Goal: Task Accomplishment & Management: Manage account settings

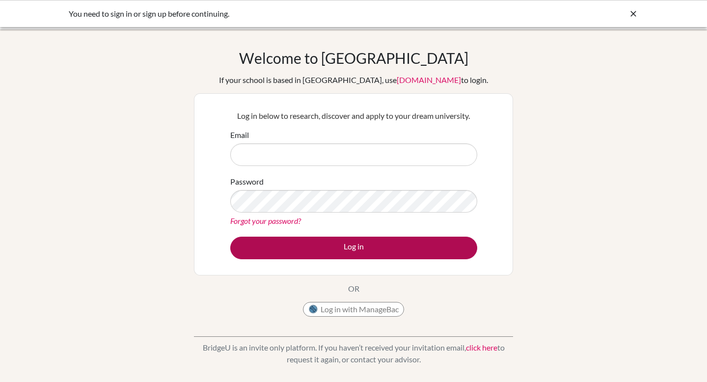
type input "[EMAIL_ADDRESS][DOMAIN_NAME][PERSON_NAME]"
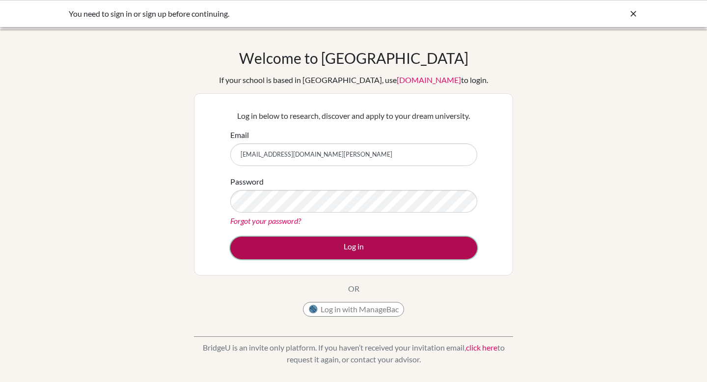
click at [314, 246] on button "Log in" at bounding box center [353, 248] width 247 height 23
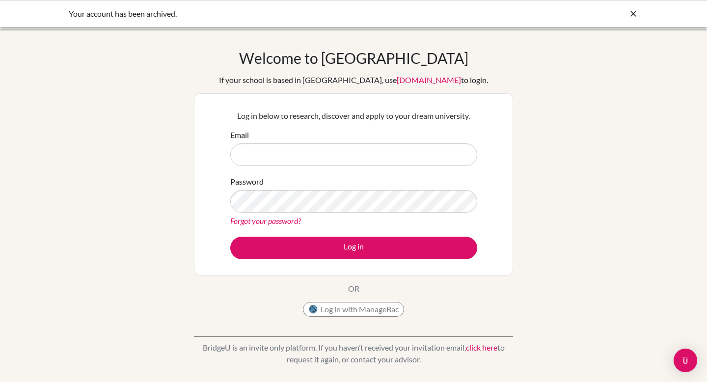
type input "[EMAIL_ADDRESS][DOMAIN_NAME][PERSON_NAME]"
drag, startPoint x: 335, startPoint y: 159, endPoint x: 189, endPoint y: 147, distance: 146.7
click at [189, 147] on div "Welcome to [GEOGRAPHIC_DATA] If your school is based in [GEOGRAPHIC_DATA], use …" at bounding box center [353, 209] width 707 height 321
click at [173, 161] on div "Welcome to [GEOGRAPHIC_DATA] If your school is based in [GEOGRAPHIC_DATA], use …" at bounding box center [353, 209] width 707 height 321
click at [632, 13] on icon at bounding box center [633, 14] width 10 height 10
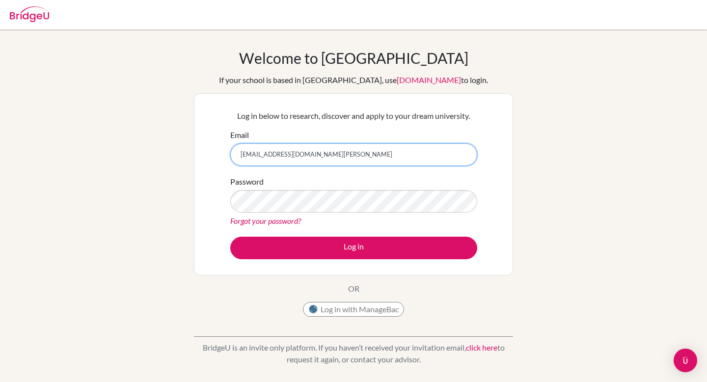
drag, startPoint x: 327, startPoint y: 149, endPoint x: 155, endPoint y: 150, distance: 172.3
click at [156, 150] on div "Welcome to [GEOGRAPHIC_DATA] If your school is based in [GEOGRAPHIC_DATA], use …" at bounding box center [353, 209] width 707 height 321
click at [277, 154] on input "[EMAIL_ADDRESS][DOMAIN_NAME][PERSON_NAME]" at bounding box center [353, 154] width 247 height 23
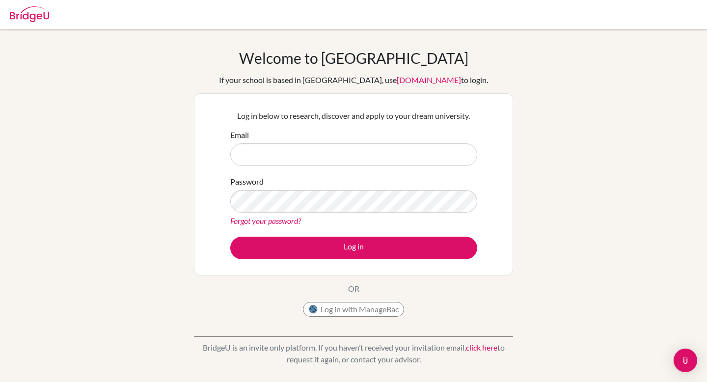
click at [174, 222] on div "Welcome to [GEOGRAPHIC_DATA] If your school is based in [GEOGRAPHIC_DATA], use …" at bounding box center [353, 209] width 707 height 321
click at [322, 159] on input "Email" at bounding box center [353, 154] width 247 height 23
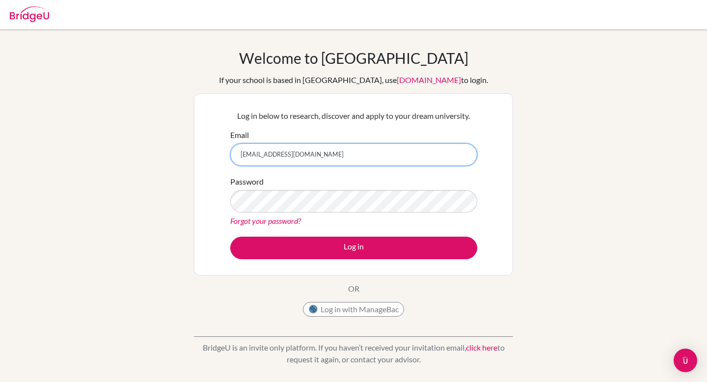
type input "[EMAIL_ADDRESS][DOMAIN_NAME]"
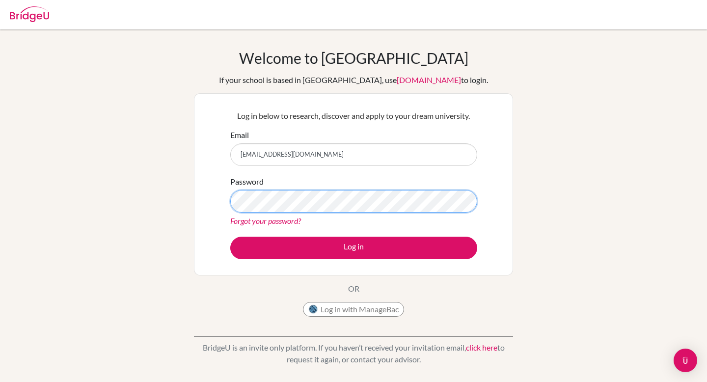
click at [230, 237] on button "Log in" at bounding box center [353, 248] width 247 height 23
